Goal: Task Accomplishment & Management: Use online tool/utility

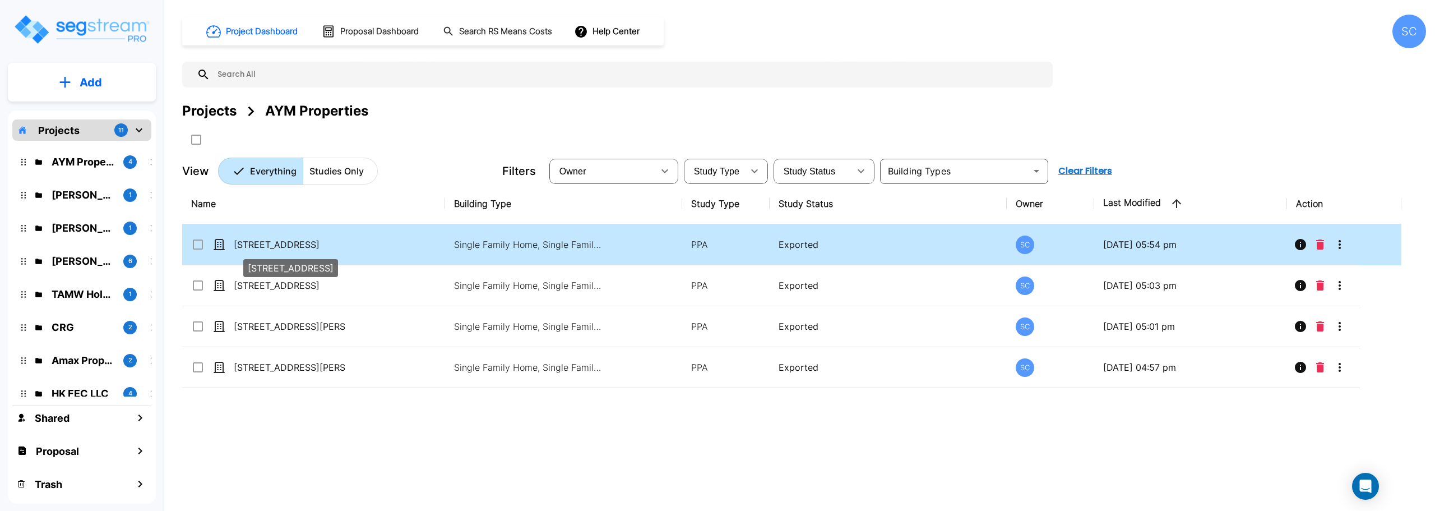
click at [302, 246] on p "[STREET_ADDRESS]" at bounding box center [290, 244] width 112 height 13
checkbox input "true"
click at [302, 246] on p "533 South Park Ave" at bounding box center [290, 244] width 112 height 13
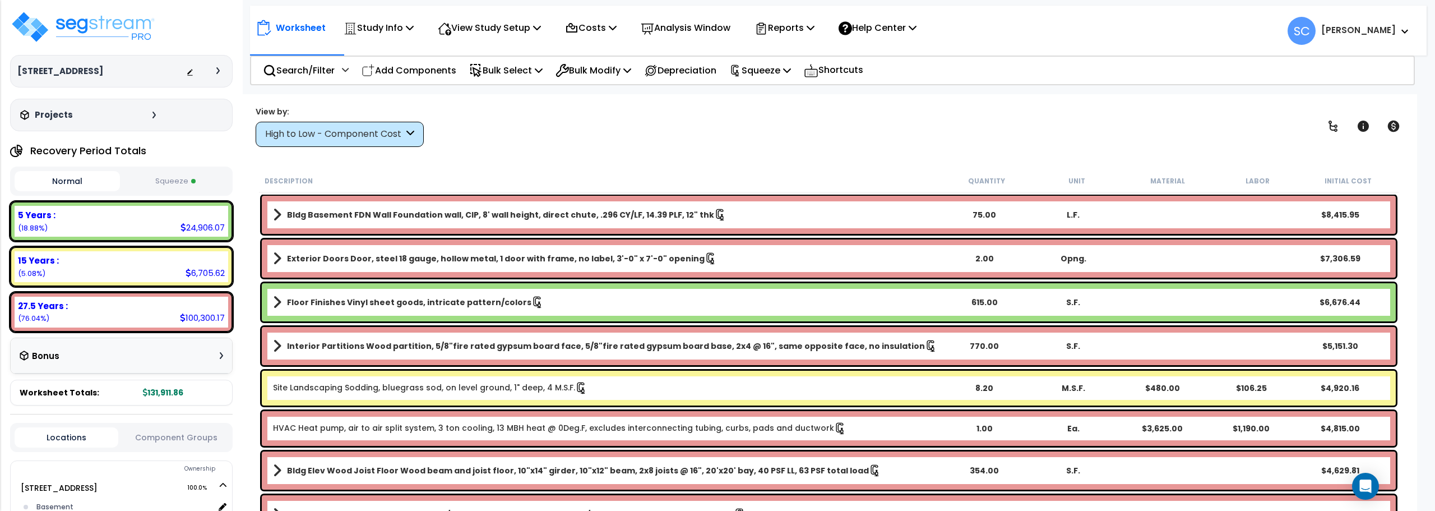
click at [172, 172] on button "Squeeze" at bounding box center [175, 182] width 105 height 20
click at [787, 25] on p "Reports" at bounding box center [785, 27] width 60 height 15
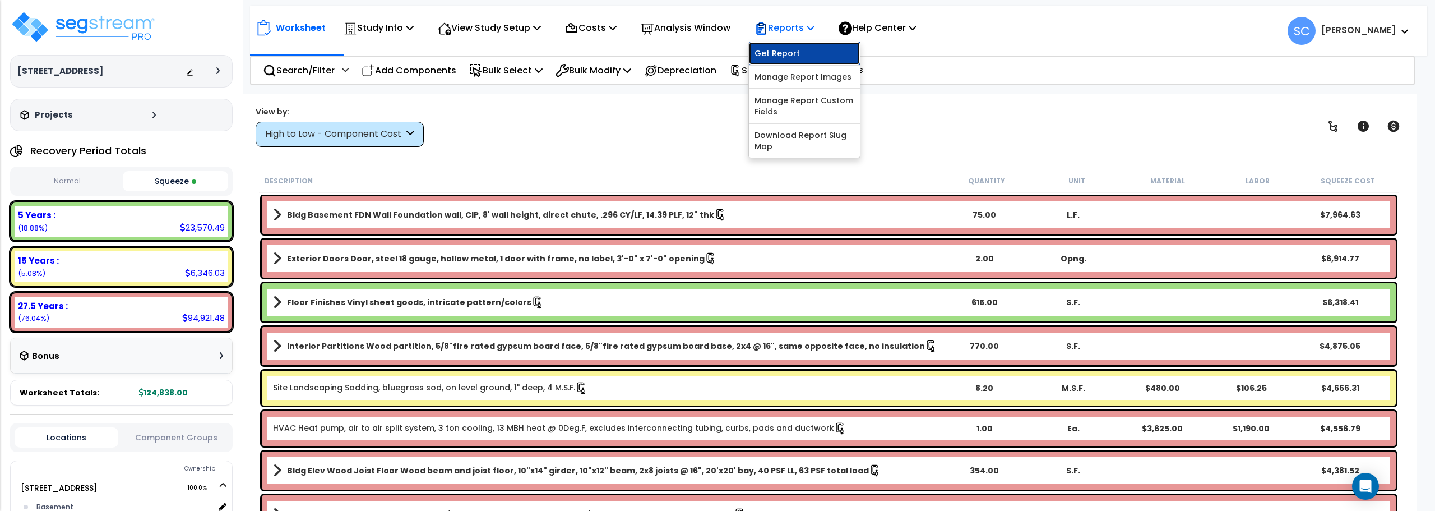
click at [791, 56] on link "Get Report" at bounding box center [804, 53] width 111 height 22
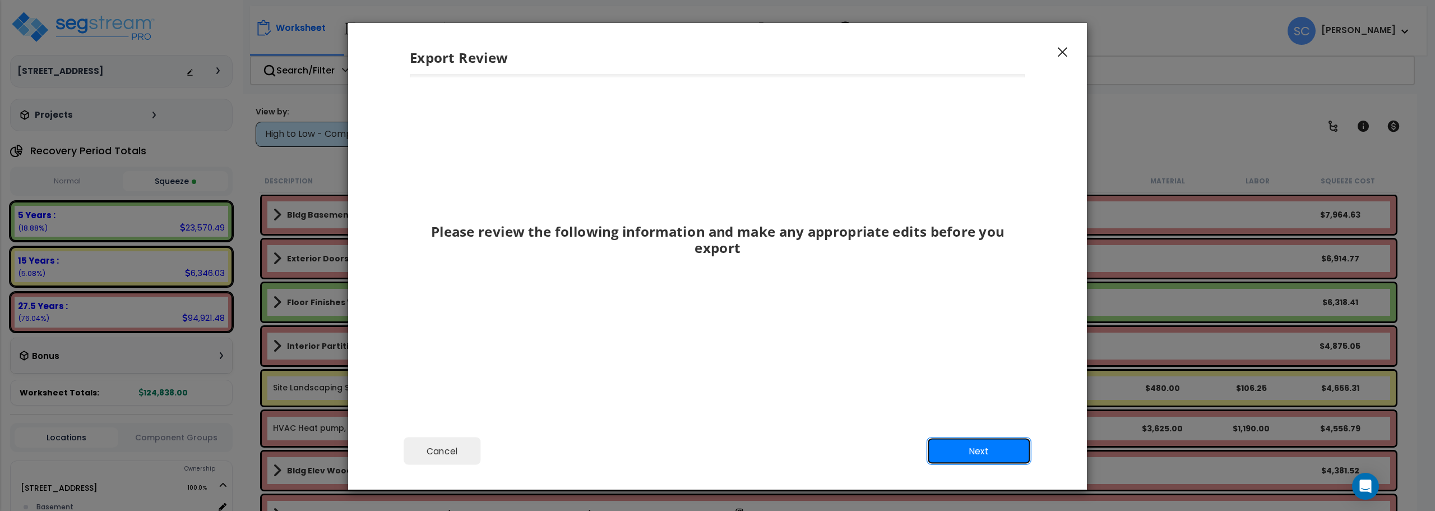
click at [982, 443] on button "Next" at bounding box center [979, 451] width 105 height 28
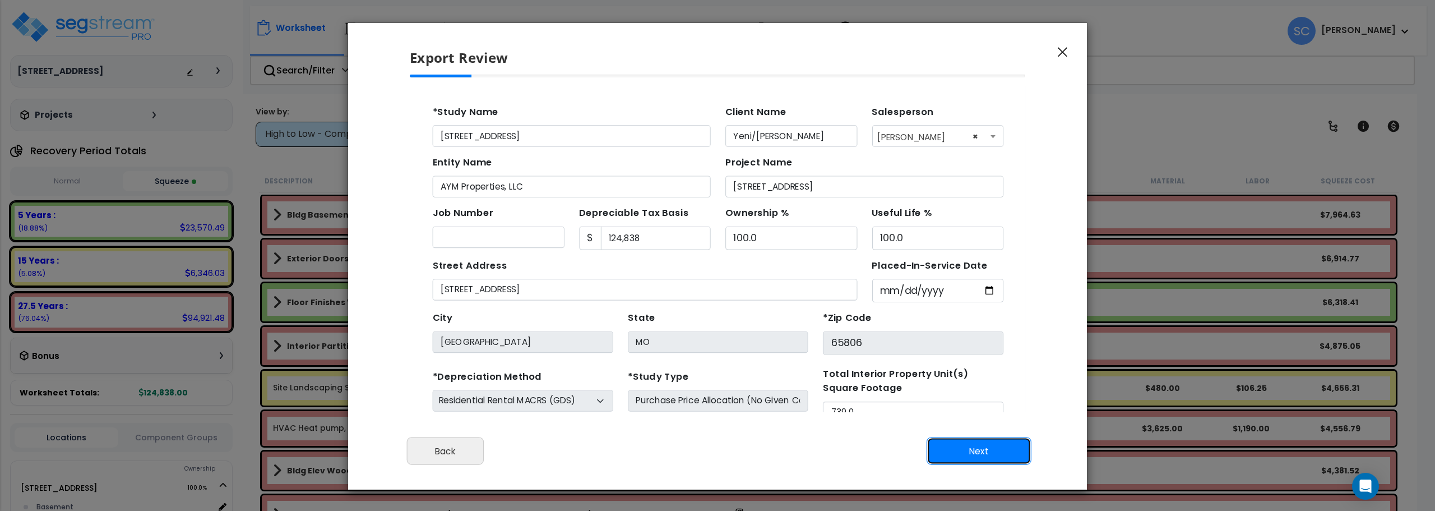
click at [982, 446] on button "Next" at bounding box center [979, 451] width 105 height 28
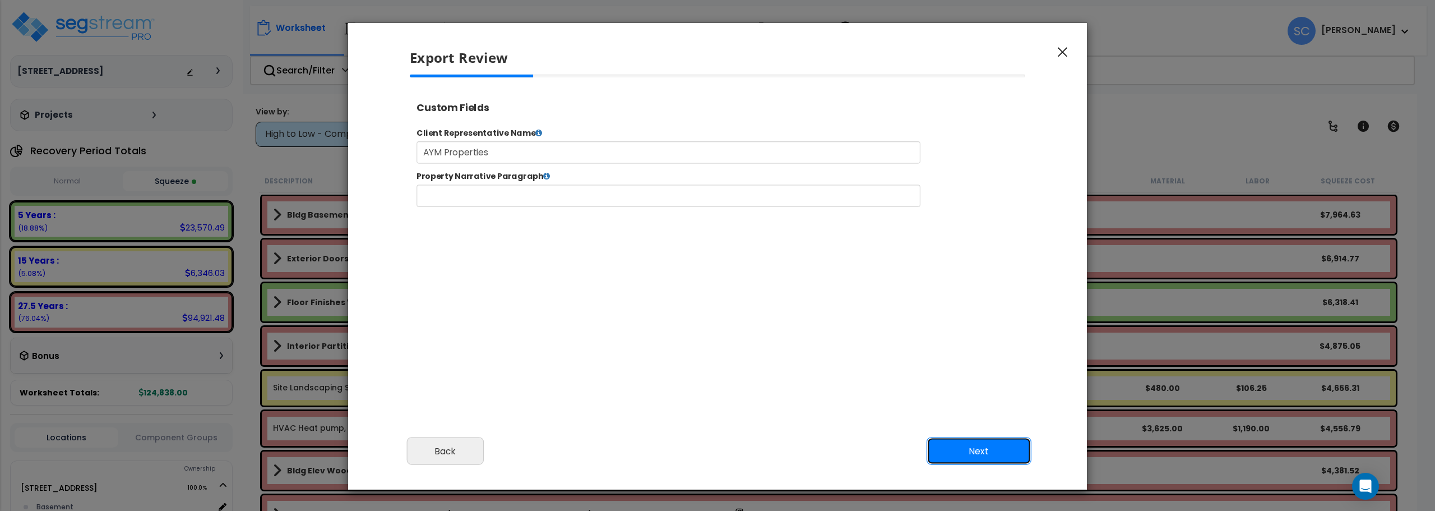
click at [982, 446] on button "Next" at bounding box center [979, 451] width 105 height 28
select select "2024"
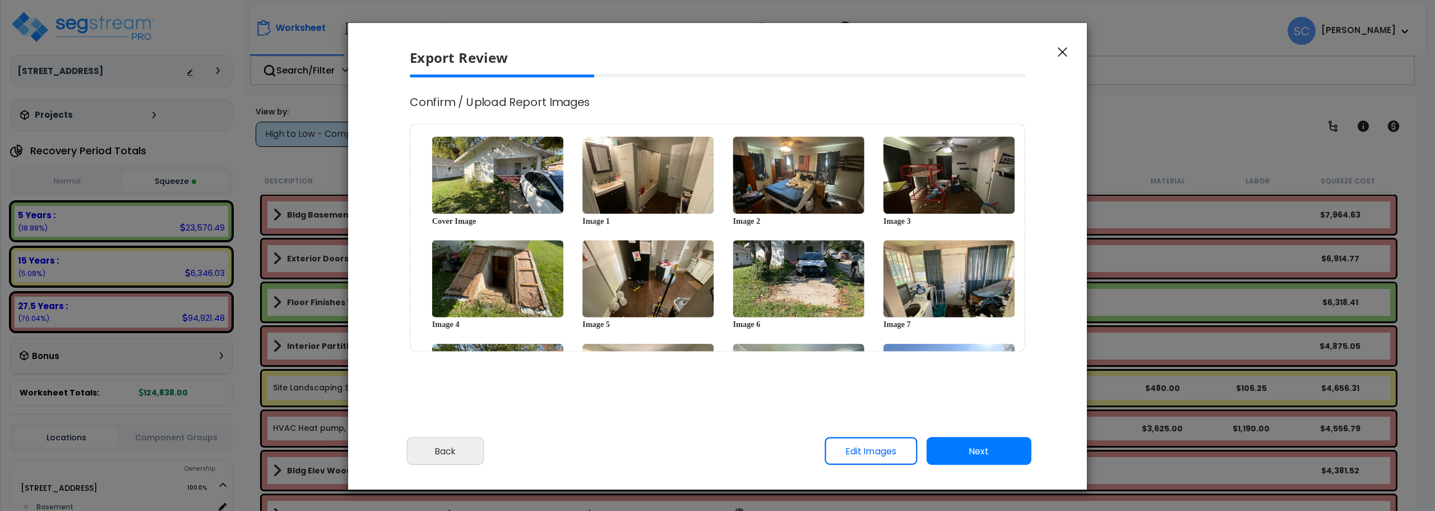
scroll to position [457, 28]
click at [982, 446] on button "Next" at bounding box center [979, 451] width 105 height 28
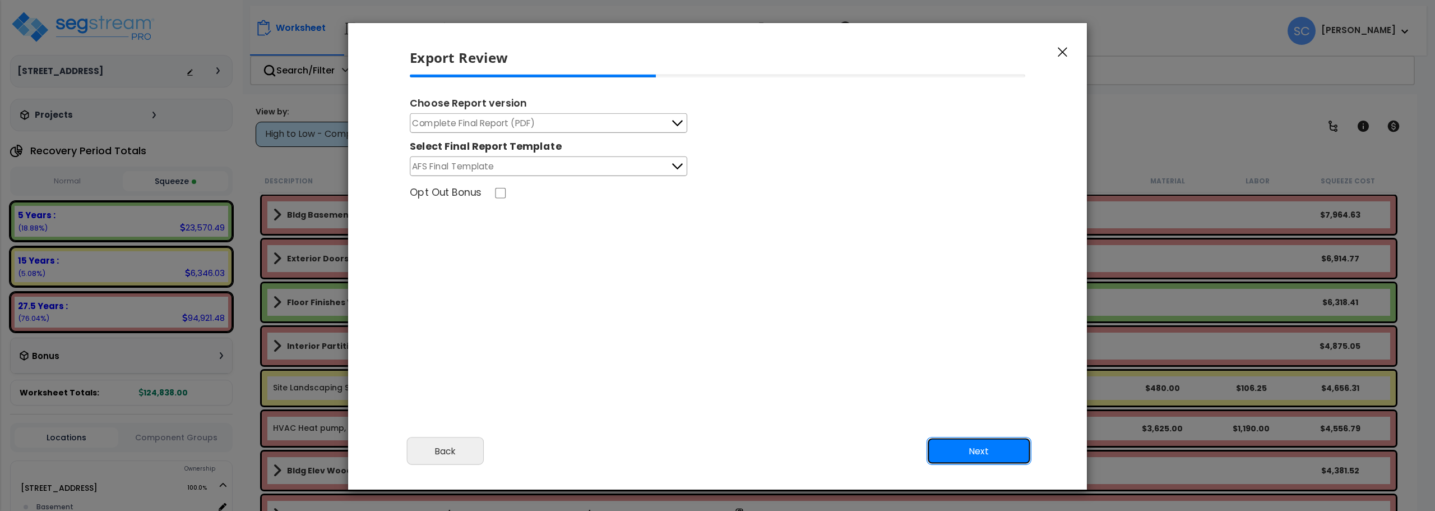
click at [982, 446] on button "Next" at bounding box center [979, 451] width 105 height 28
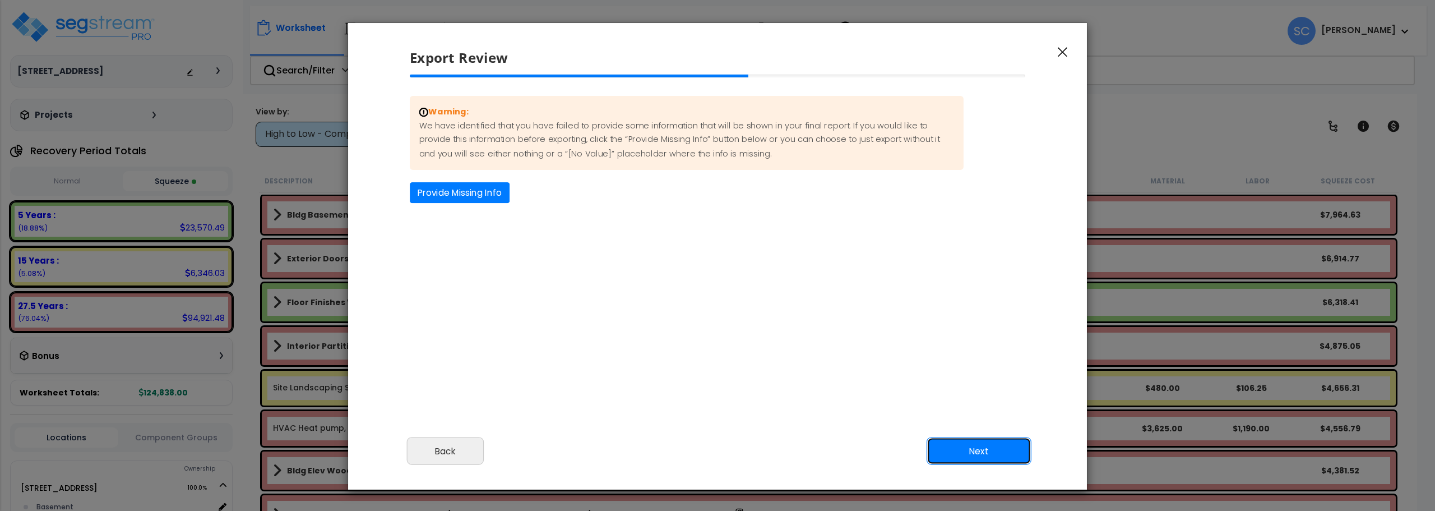
click at [982, 446] on button "Next" at bounding box center [979, 451] width 105 height 28
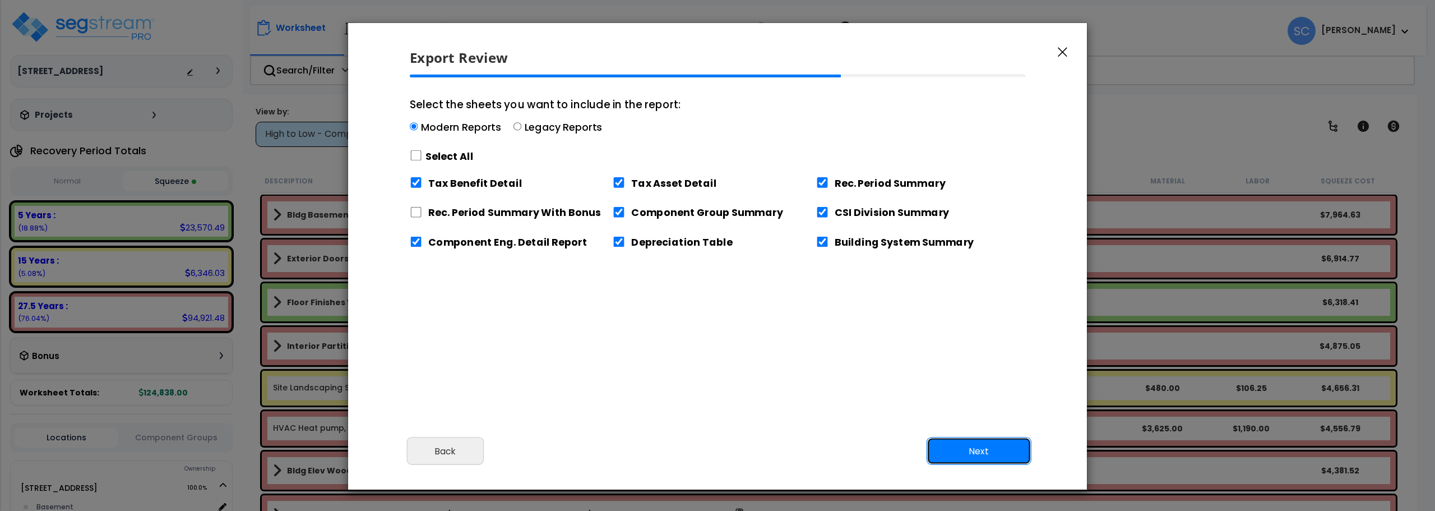
click at [982, 446] on button "Next" at bounding box center [979, 451] width 105 height 28
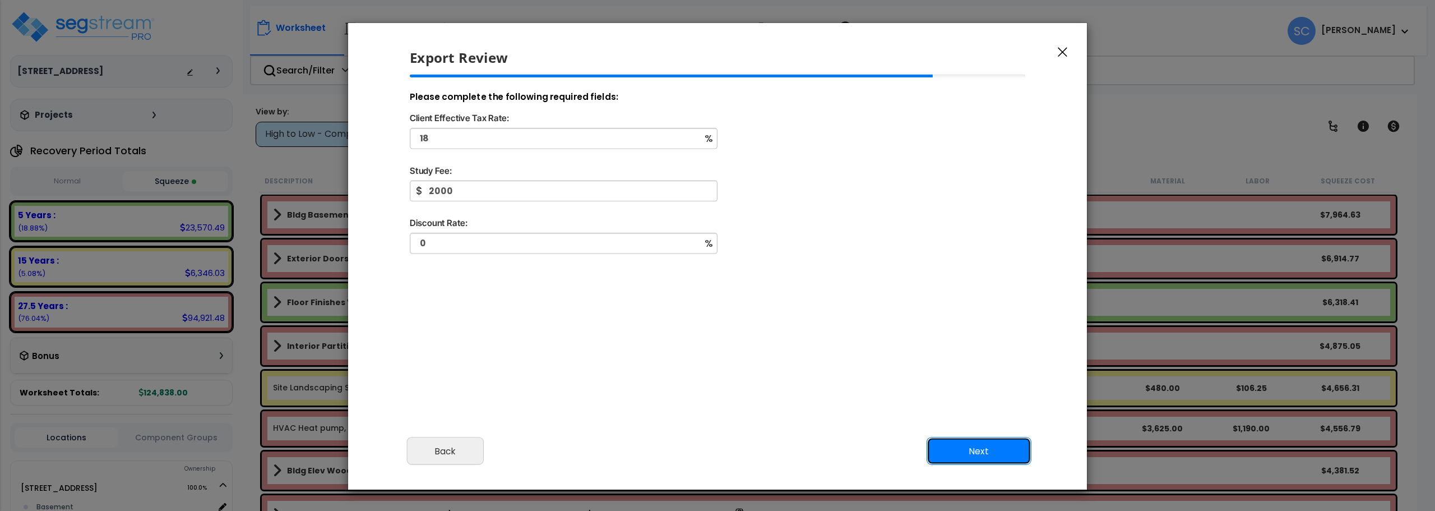
click at [984, 452] on button "Next" at bounding box center [979, 451] width 105 height 28
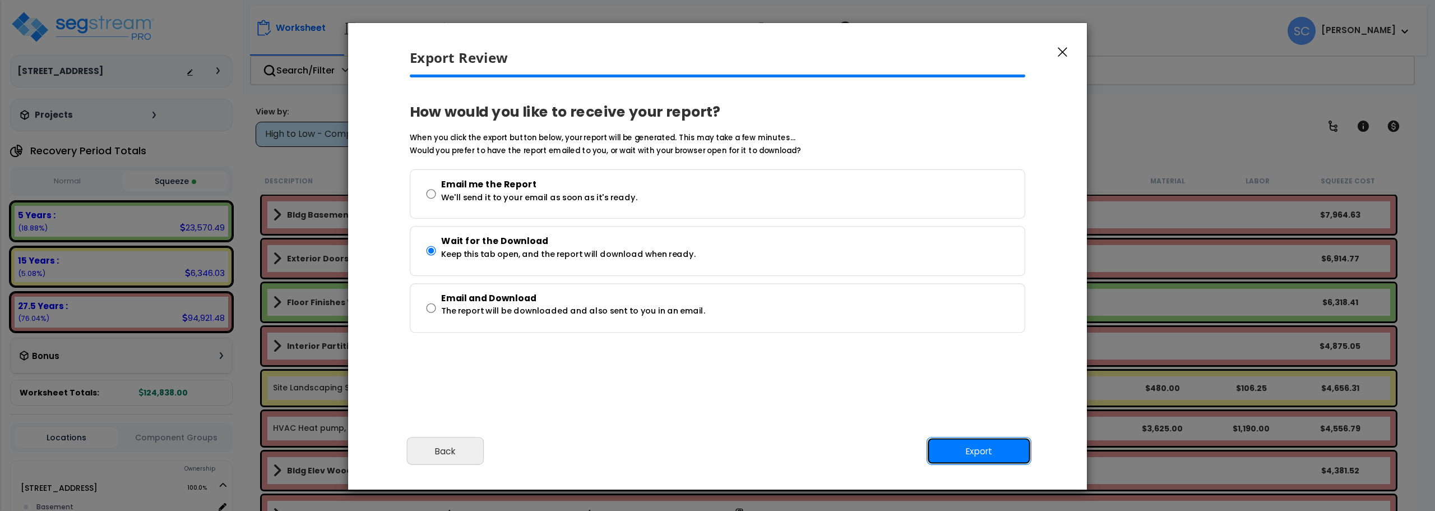
click at [984, 452] on button "Export" at bounding box center [979, 451] width 105 height 28
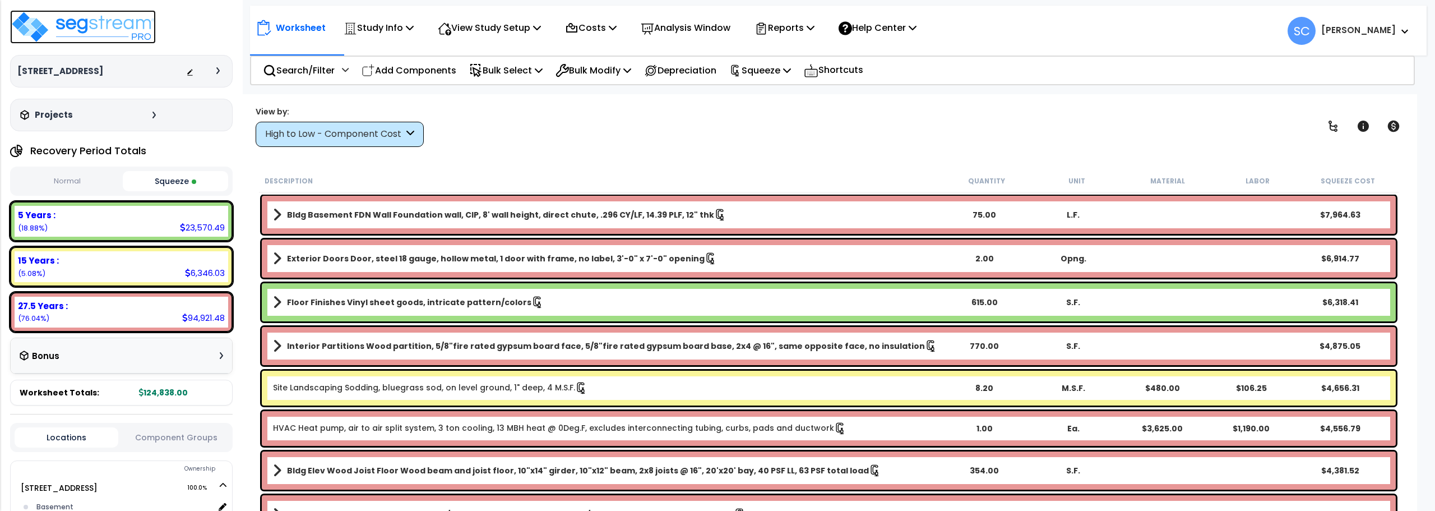
click at [75, 26] on img at bounding box center [83, 27] width 146 height 34
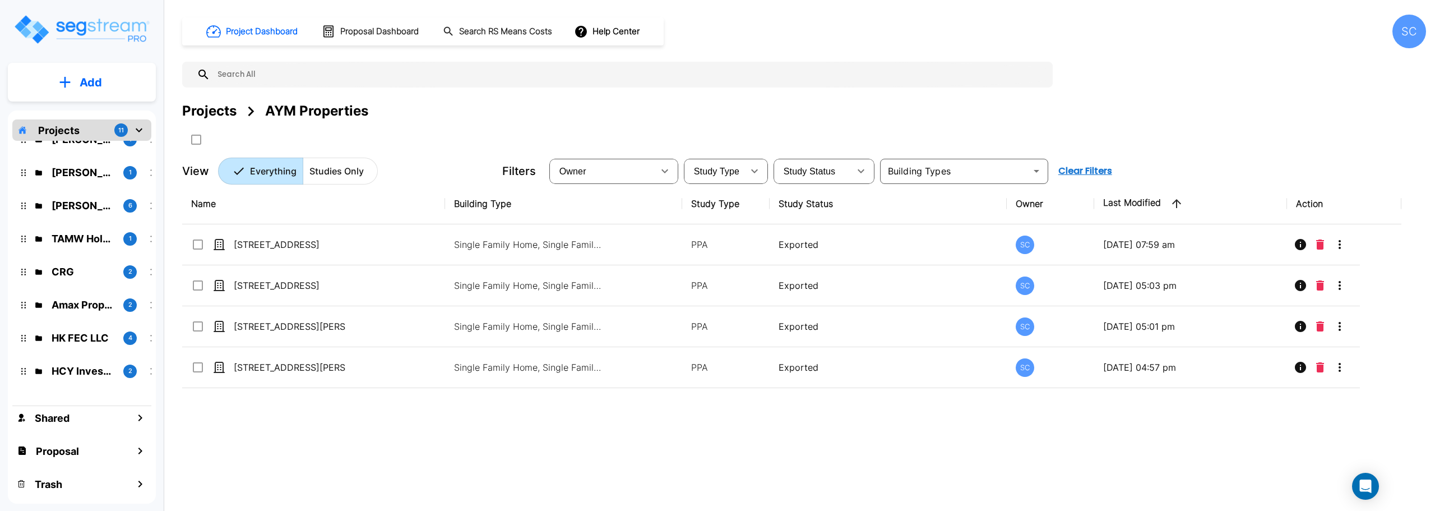
scroll to position [108, 0]
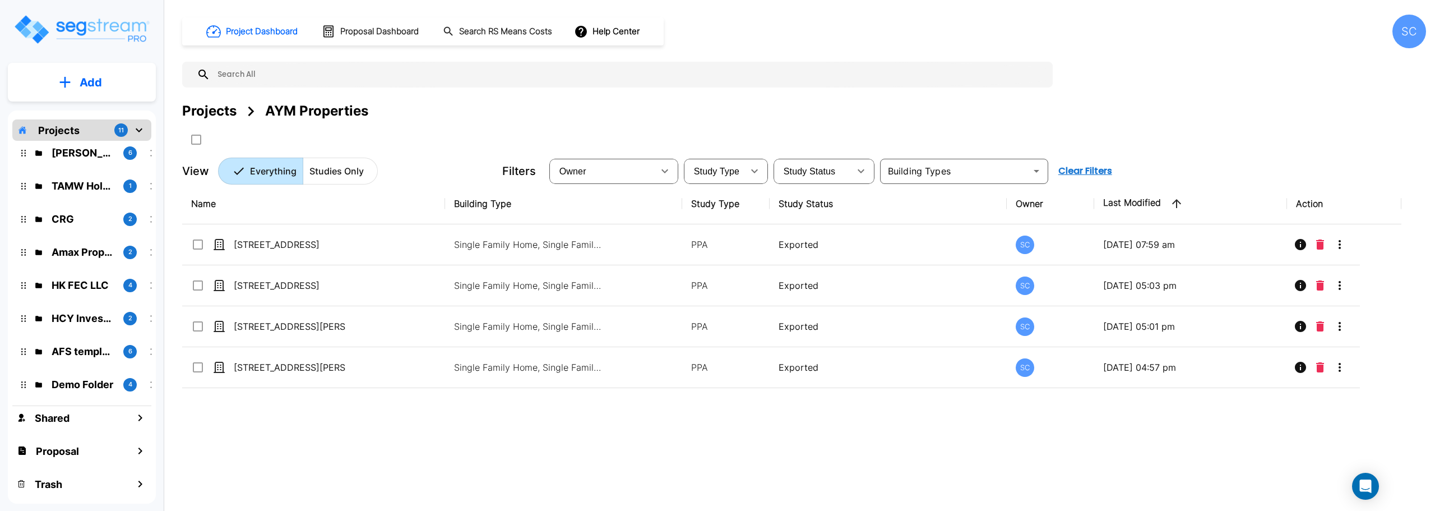
click at [45, 318] on div "HCY Investments LLC 2" at bounding box center [90, 318] width 138 height 15
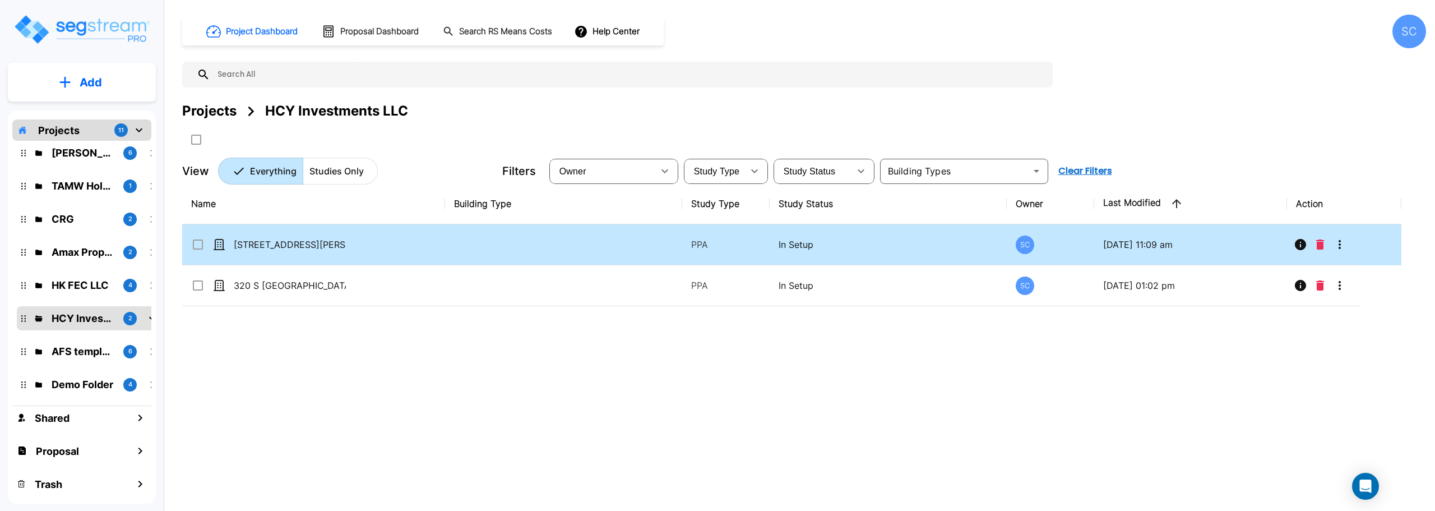
click at [252, 237] on td "[STREET_ADDRESS][PERSON_NAME]" at bounding box center [313, 244] width 263 height 41
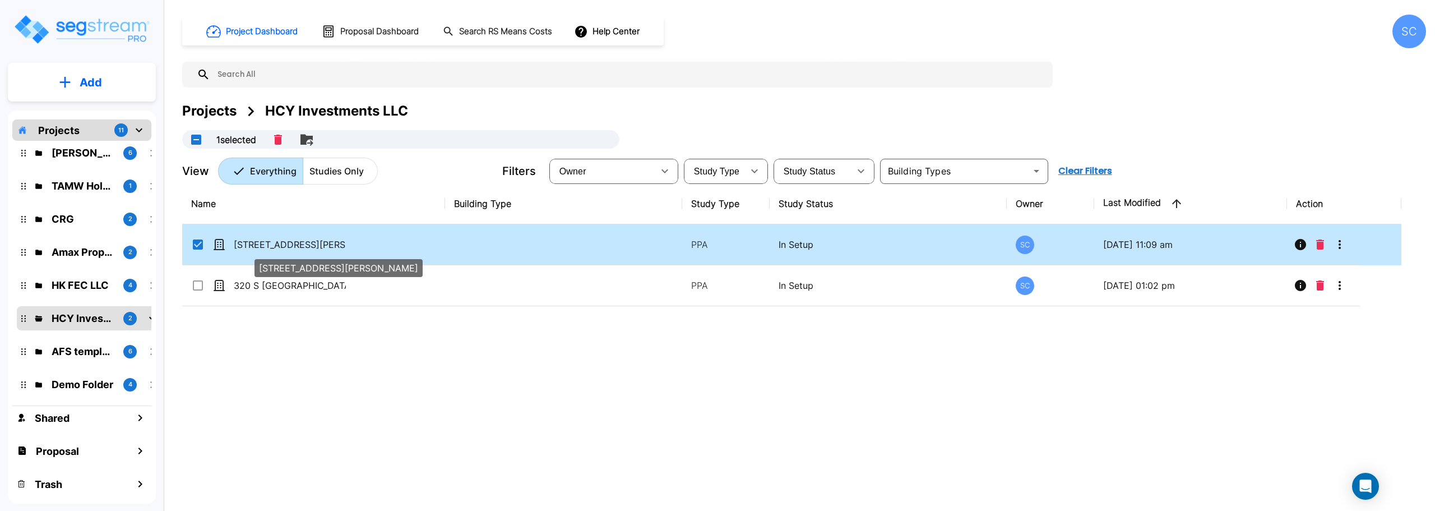
click at [252, 239] on p "[STREET_ADDRESS][PERSON_NAME]" at bounding box center [290, 244] width 112 height 13
checkbox input "false"
click at [252, 239] on p "[STREET_ADDRESS][PERSON_NAME]" at bounding box center [290, 244] width 112 height 13
